Goal: Task Accomplishment & Management: Manage account settings

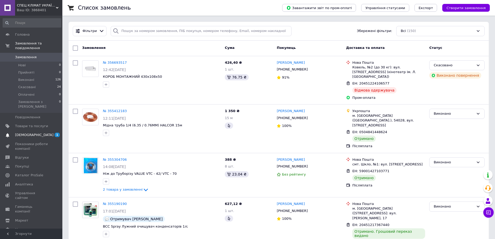
click at [31, 132] on span "[DEMOGRAPHIC_DATA]" at bounding box center [34, 134] width 38 height 5
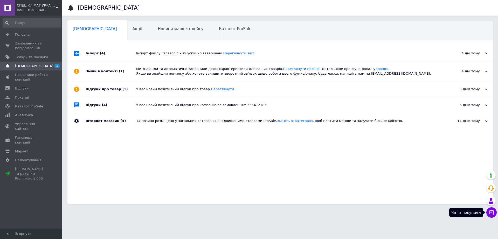
click at [492, 213] on icon at bounding box center [491, 212] width 5 height 5
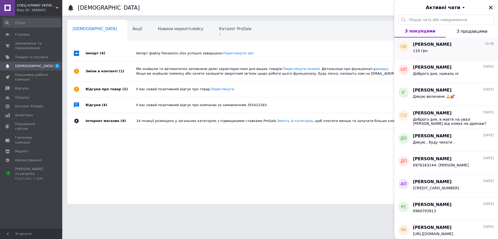
click at [441, 51] on div "110 грн" at bounding box center [453, 52] width 81 height 8
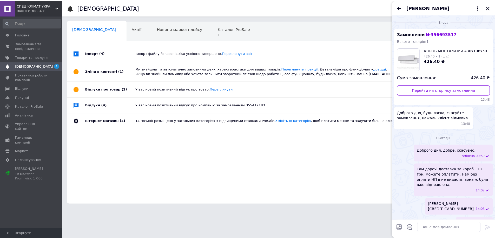
scroll to position [5, 0]
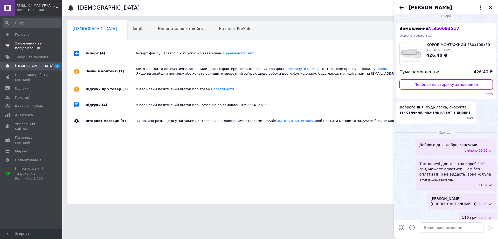
click at [21, 44] on span "Замовлення та повідомлення" at bounding box center [31, 45] width 33 height 9
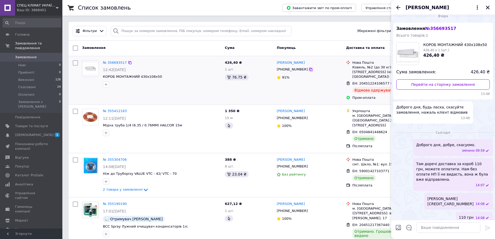
click at [309, 69] on icon at bounding box center [310, 69] width 3 height 3
drag, startPoint x: 435, startPoint y: 163, endPoint x: 482, endPoint y: 175, distance: 48.5
click at [482, 175] on span "Там доречі доставка за короб 110 грн, можете оплатити. Нам без оплати НП її не …" at bounding box center [452, 171] width 73 height 21
copy span "доставка за короб 110 грн, можете оплатити. Нам без оплати НП її не видасть, во…"
click at [397, 7] on icon "Назад" at bounding box center [398, 7] width 4 height 4
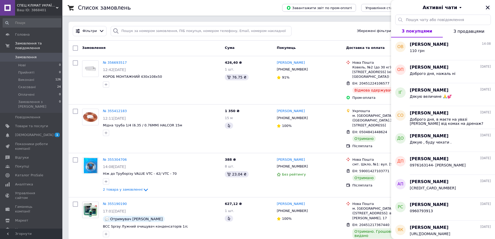
click at [488, 8] on icon "Закрити" at bounding box center [487, 7] width 5 height 5
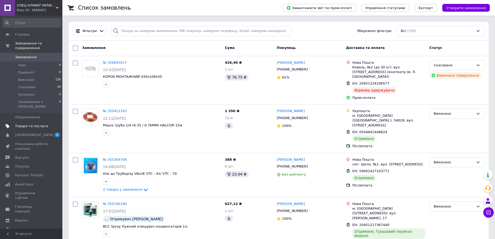
click at [30, 124] on span "Товари та послуги" at bounding box center [31, 126] width 33 height 5
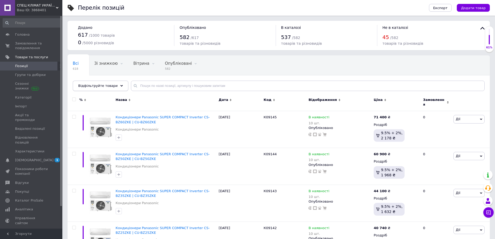
click at [109, 89] on div "Відфільтруйте товари" at bounding box center [101, 85] width 56 height 10
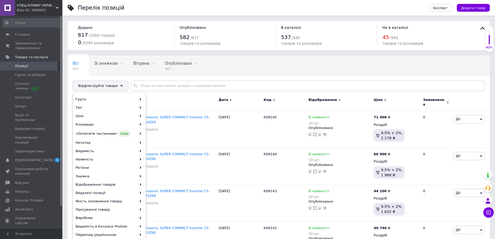
click at [272, 65] on div "Всі 618 Зі знижкою 0 Видалити Редагувати Вітрина 0 Видалити Редагувати Опубліко…" at bounding box center [171, 75] width 206 height 39
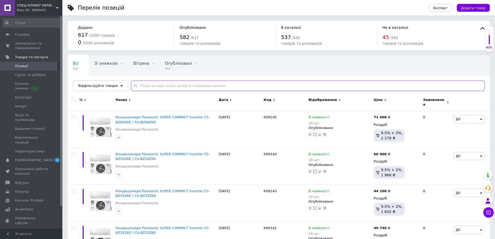
click at [152, 85] on input "text" at bounding box center [307, 85] width 353 height 10
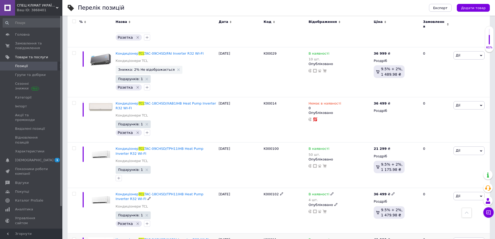
scroll to position [545, 0]
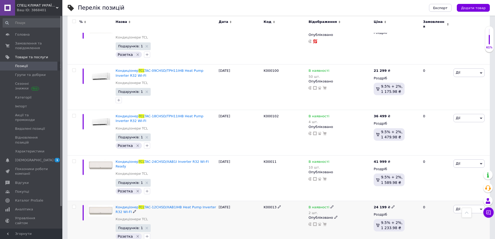
type input "TCL"
click at [96, 205] on img at bounding box center [100, 211] width 25 height 12
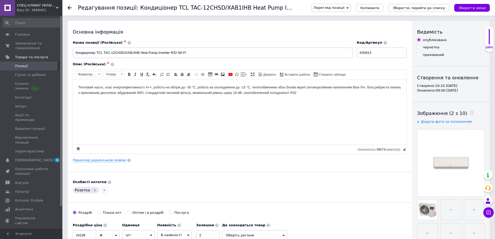
scroll to position [26, 0]
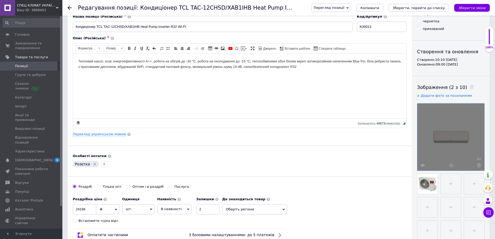
click at [454, 138] on div at bounding box center [450, 136] width 67 height 67
click at [478, 166] on use at bounding box center [479, 165] width 4 height 4
click at [429, 181] on input "file" at bounding box center [427, 183] width 20 height 20
type input "C:\fakepath\a7b72eab83588d64960ecd75bcedd841.jpg"
click at [479, 165] on icon at bounding box center [479, 165] width 4 height 4
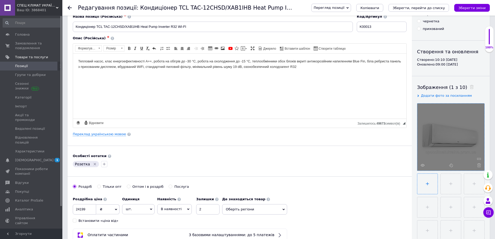
click at [429, 184] on input "file" at bounding box center [427, 183] width 20 height 20
type input "C:\fakepath\v7xcpvvbcyjcntposa16gx16gqvuxjzt.jpg"
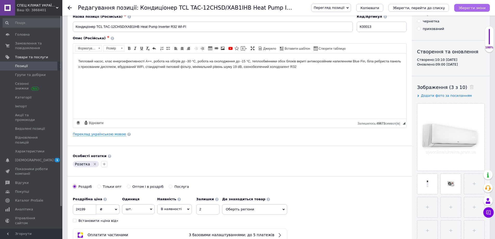
click at [474, 10] on icon "Зберегти зміни" at bounding box center [471, 8] width 27 height 4
click at [35, 55] on span "Товари та послуги" at bounding box center [31, 57] width 33 height 5
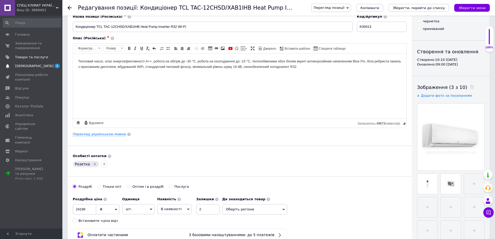
click at [26, 65] on span "[DEMOGRAPHIC_DATA]" at bounding box center [34, 66] width 38 height 5
